Goal: Obtain resource: Download file/media

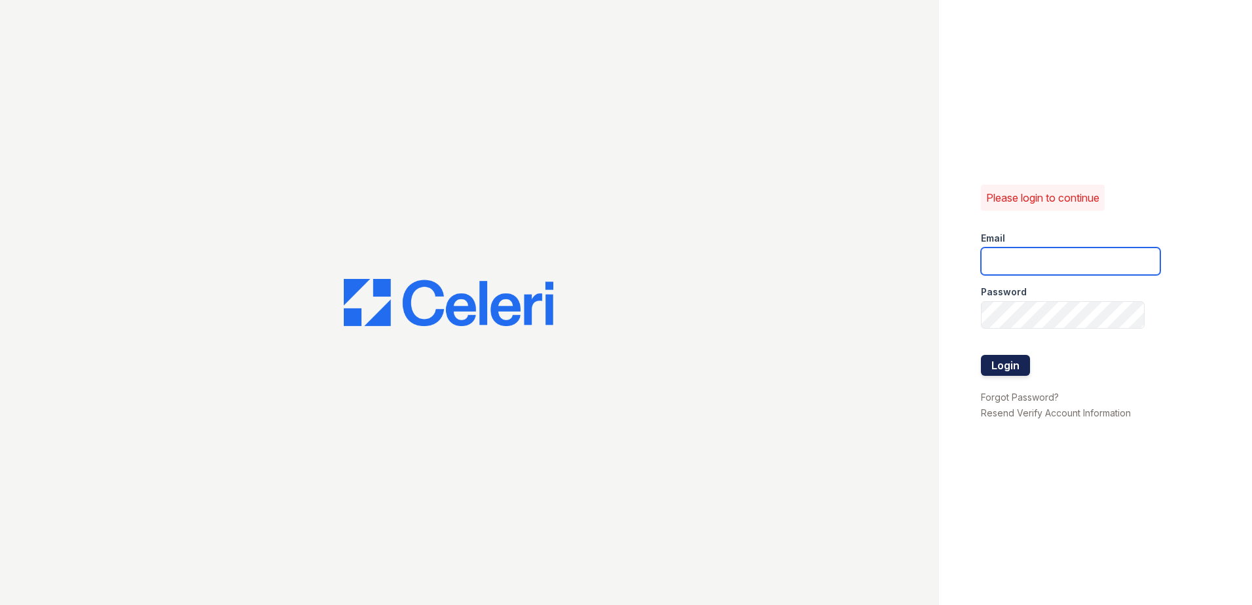
type input "arriveinnerharbor@trinity-pm.com"
click at [1030, 366] on form "Email arriveinnerharbor@trinity-pm.com Password Login" at bounding box center [1070, 305] width 179 height 168
click at [1021, 367] on button "Login" at bounding box center [1005, 365] width 49 height 21
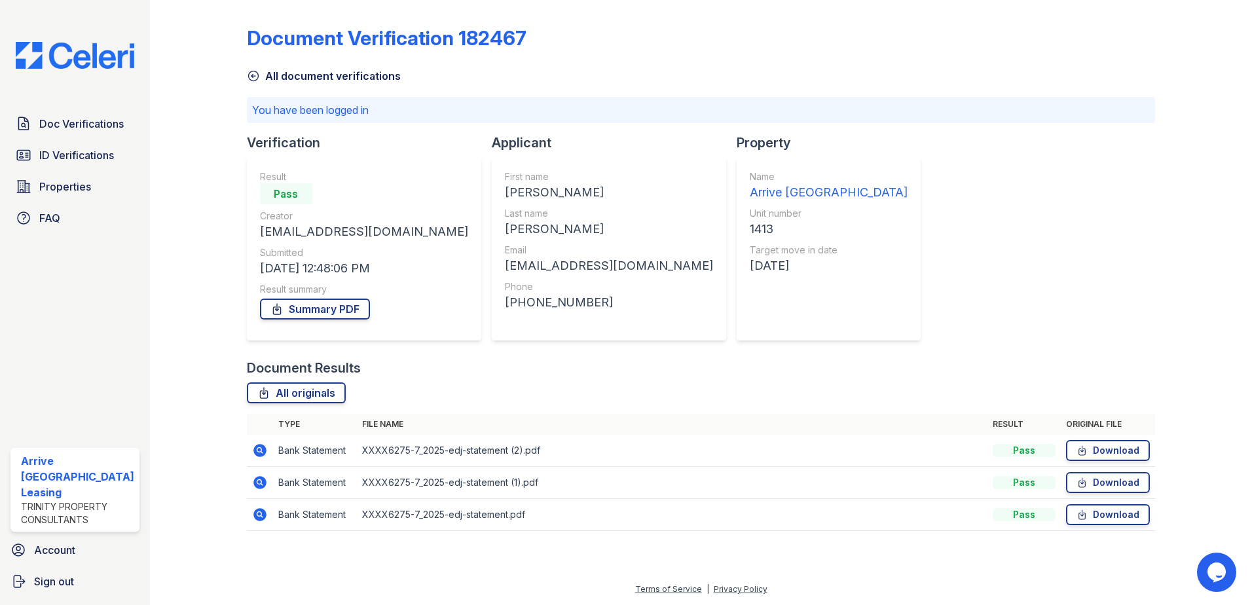
click at [251, 73] on icon at bounding box center [253, 75] width 13 height 13
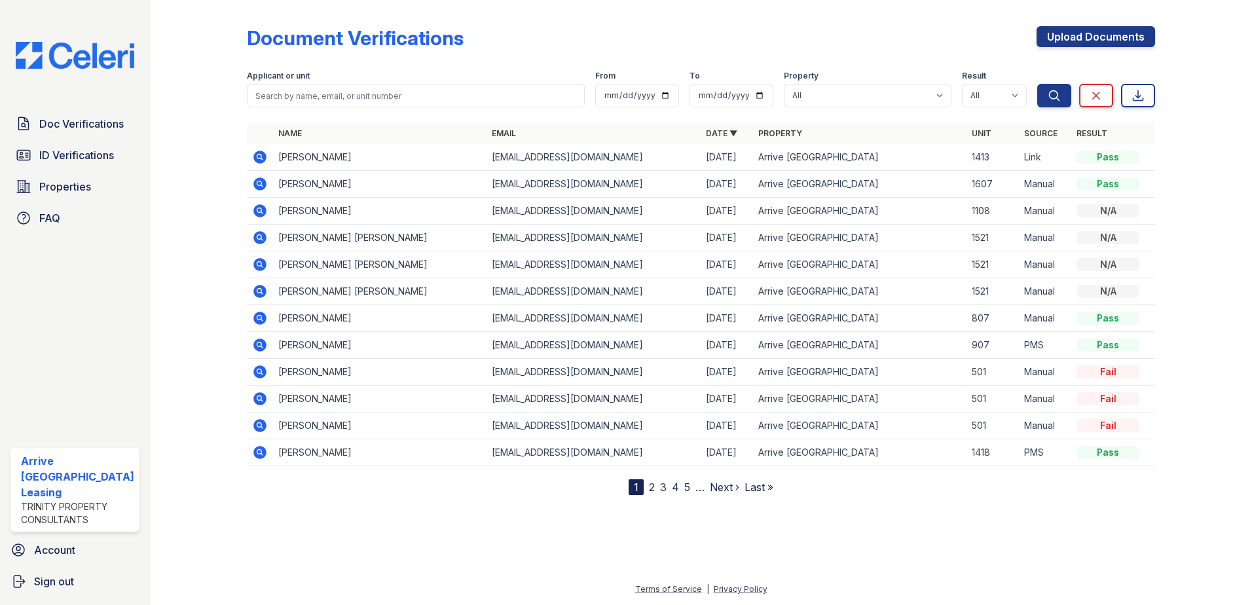
click at [262, 156] on icon at bounding box center [259, 157] width 13 height 13
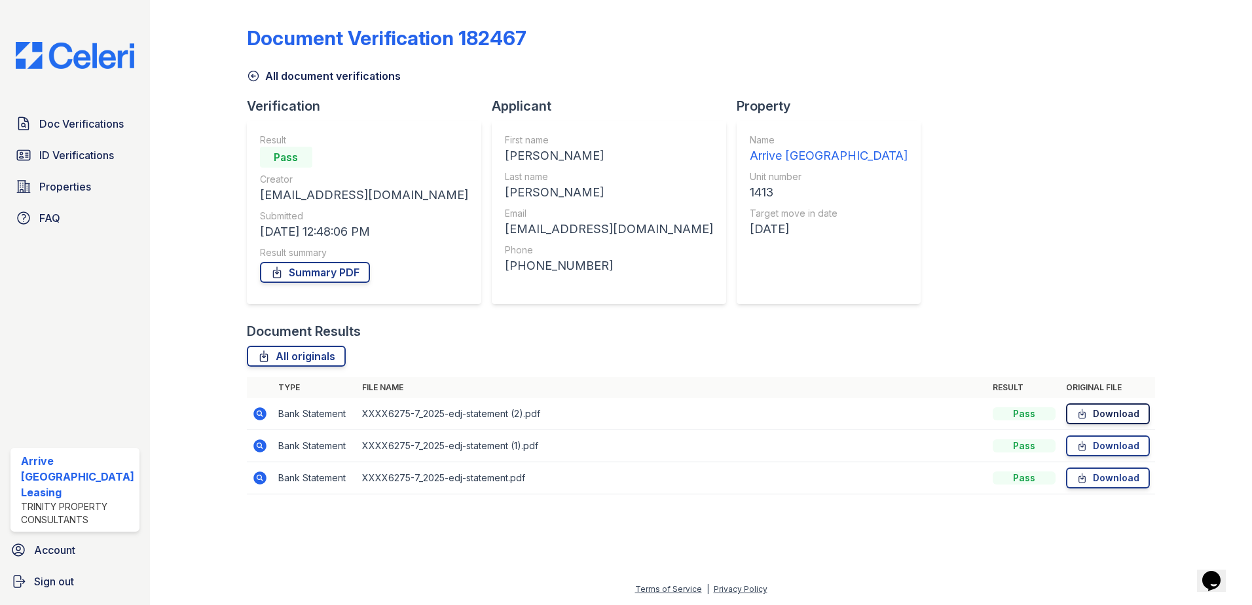
click at [1087, 423] on link "Download" at bounding box center [1108, 413] width 84 height 21
click at [255, 75] on icon at bounding box center [253, 75] width 13 height 13
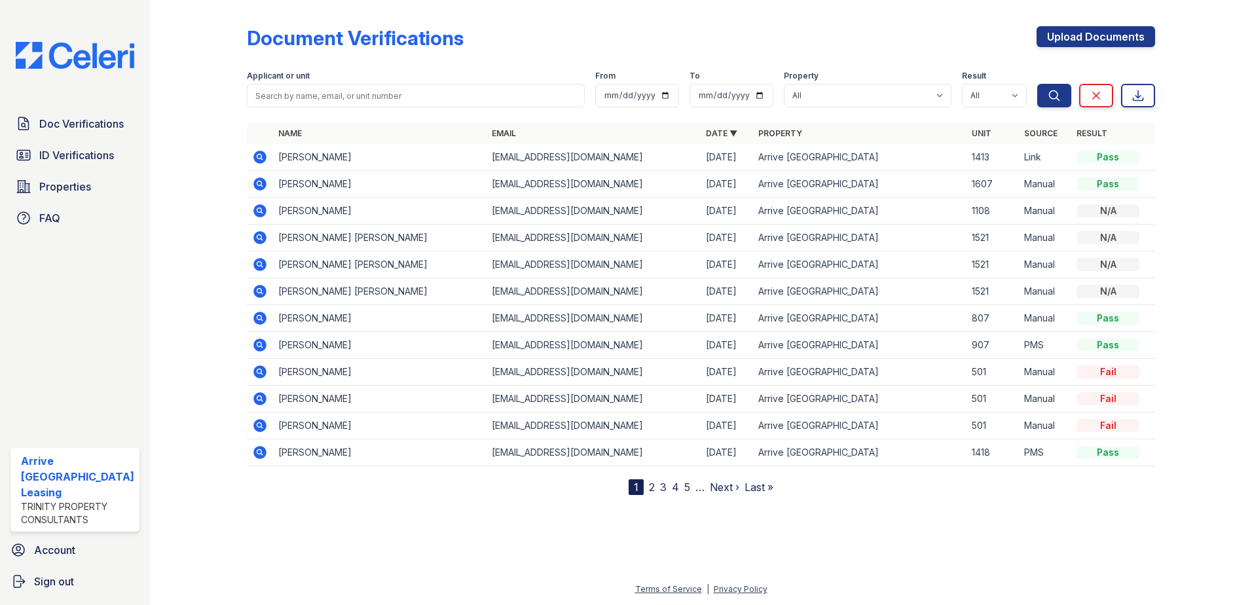
click at [261, 154] on icon at bounding box center [259, 157] width 13 height 13
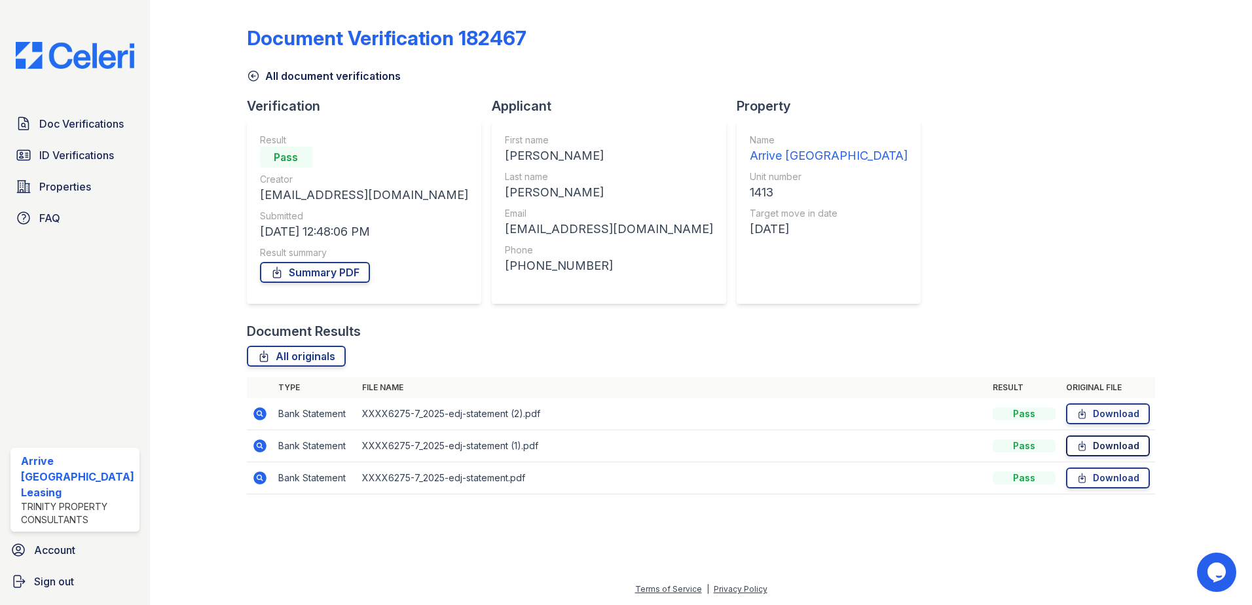
click at [1092, 447] on link "Download" at bounding box center [1108, 445] width 84 height 21
